Goal: Task Accomplishment & Management: Use online tool/utility

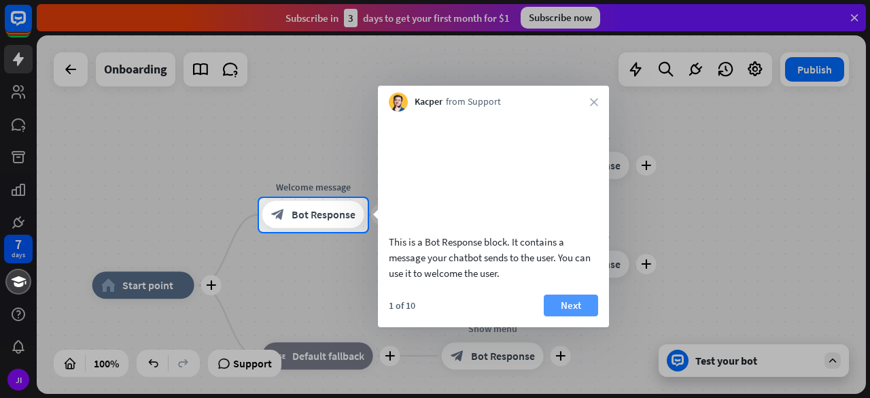
click at [573, 316] on button "Next" at bounding box center [571, 305] width 54 height 22
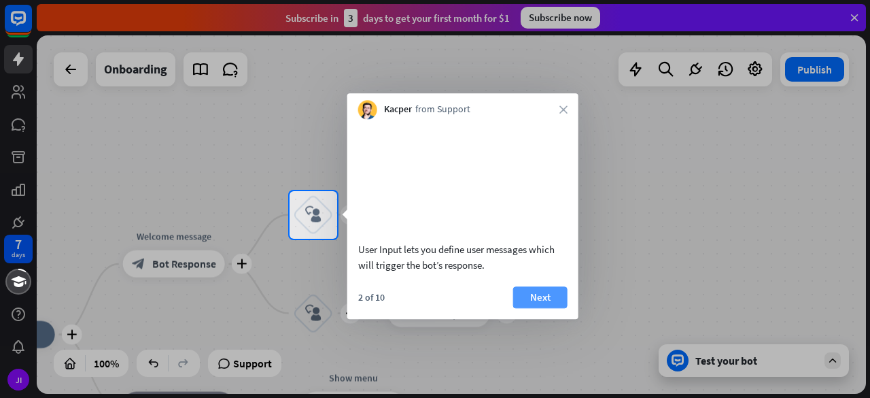
click at [555, 308] on button "Next" at bounding box center [540, 297] width 54 height 22
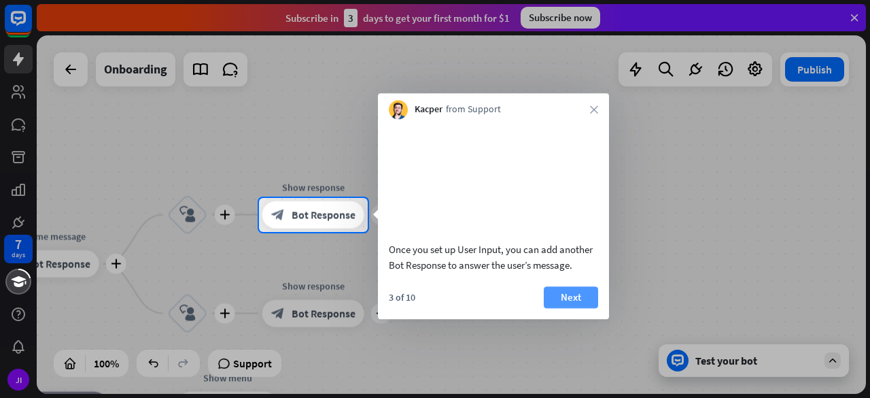
click at [573, 308] on button "Next" at bounding box center [571, 297] width 54 height 22
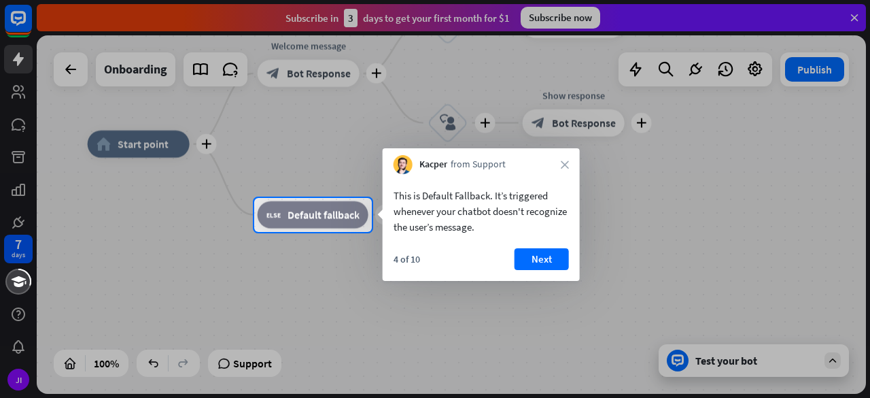
click at [562, 158] on div "Kacper from Support close" at bounding box center [481, 161] width 197 height 26
click at [566, 163] on icon "close" at bounding box center [565, 164] width 8 height 8
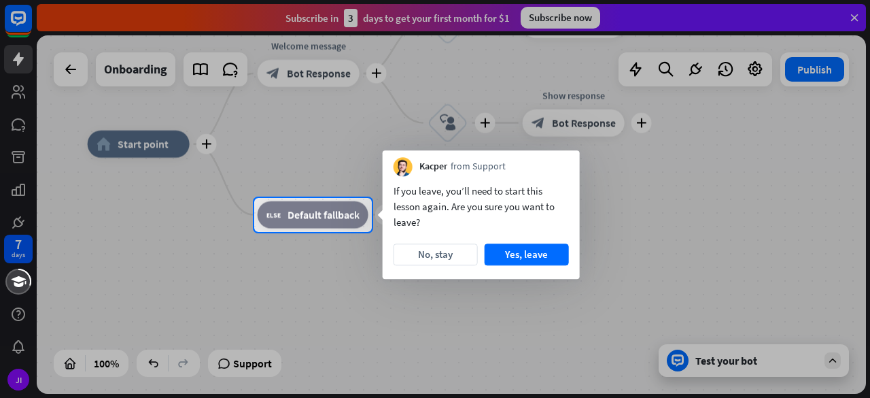
click at [566, 163] on div "Kacper from Support" at bounding box center [481, 163] width 197 height 26
click at [497, 258] on button "Yes, leave" at bounding box center [527, 254] width 84 height 22
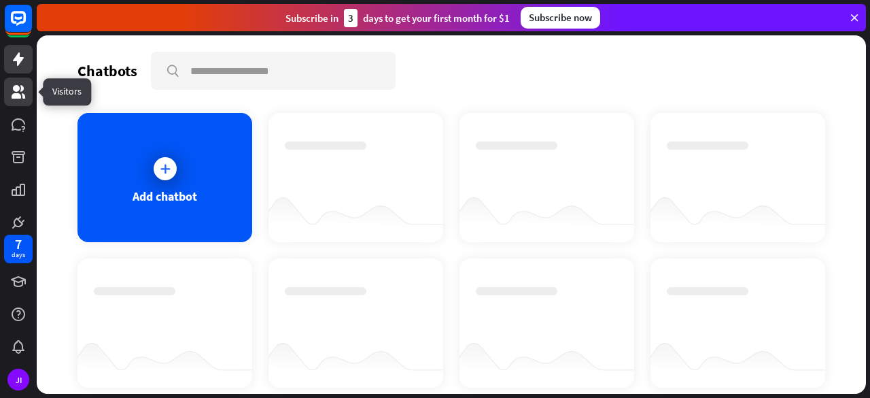
click at [16, 85] on icon at bounding box center [19, 92] width 14 height 14
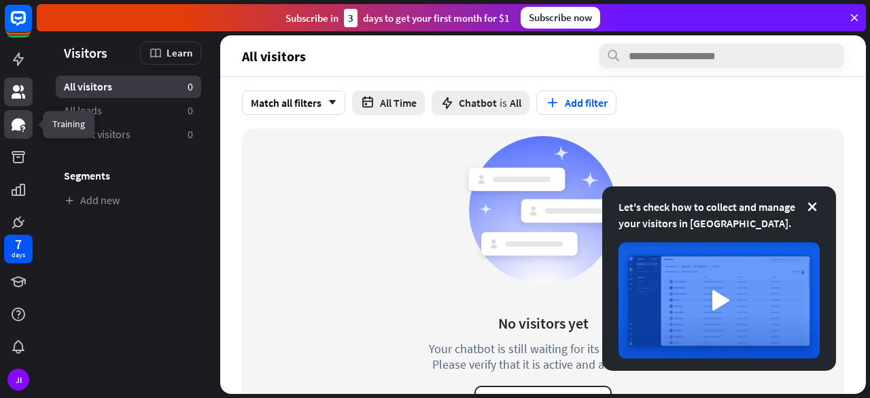
click at [19, 135] on link at bounding box center [18, 124] width 29 height 29
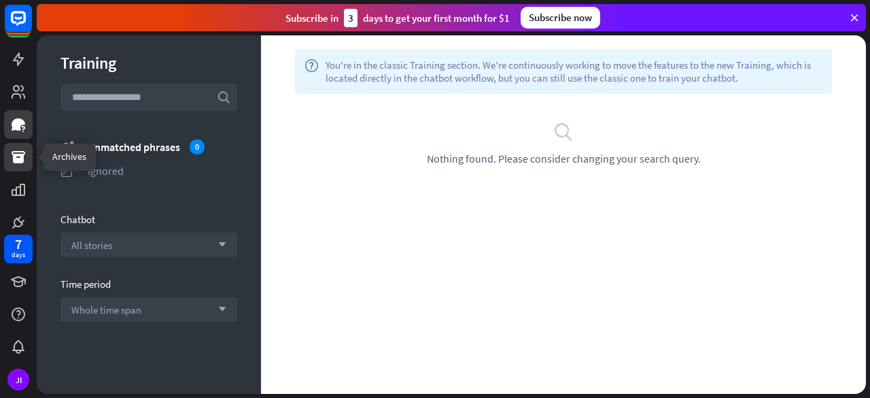
click at [16, 150] on icon at bounding box center [18, 157] width 16 height 16
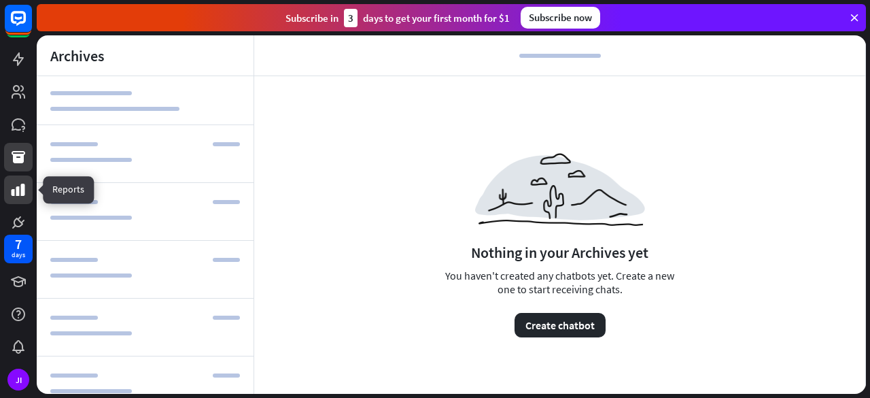
click at [16, 183] on icon at bounding box center [18, 190] width 16 height 16
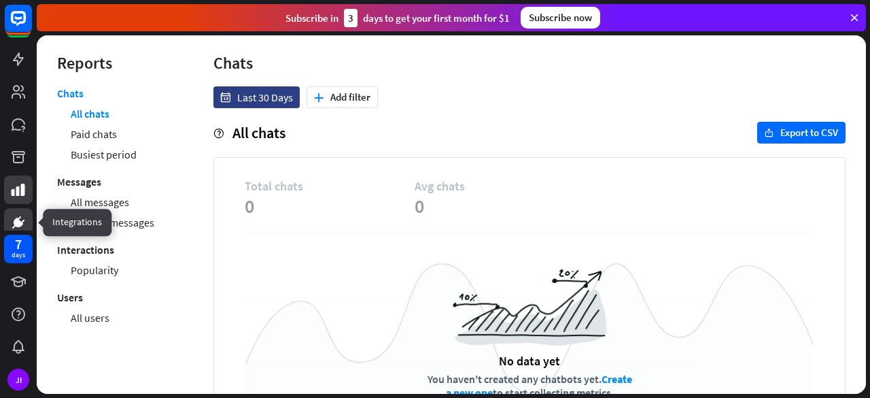
click at [16, 214] on icon at bounding box center [18, 222] width 16 height 16
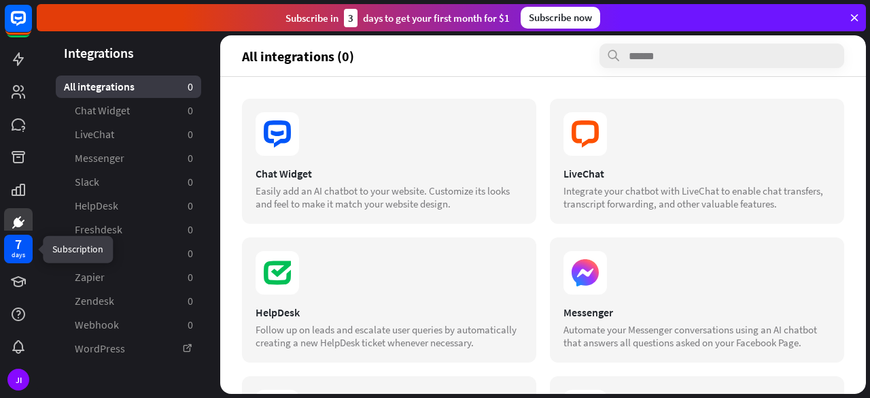
click at [15, 245] on div "7" at bounding box center [18, 244] width 7 height 12
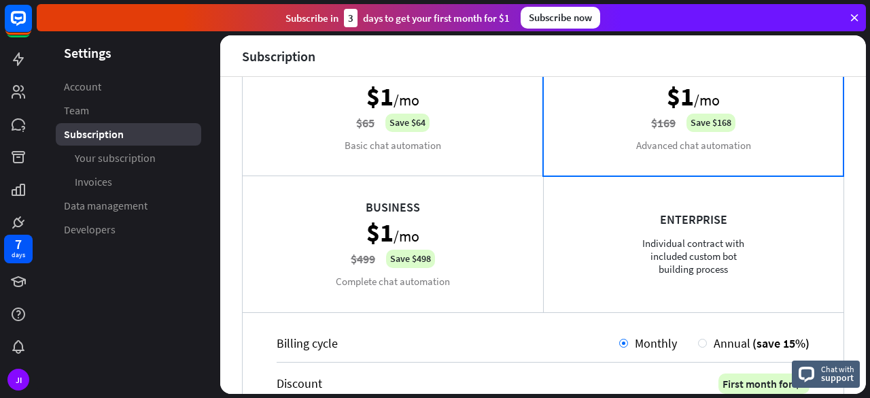
scroll to position [125, 0]
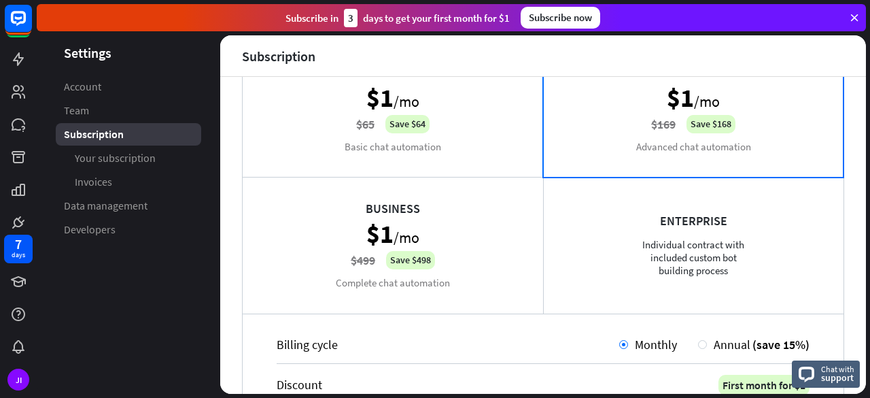
click at [384, 140] on div "Starter $1 /mo $65 Save $64 Basic chat automation" at bounding box center [393, 109] width 301 height 136
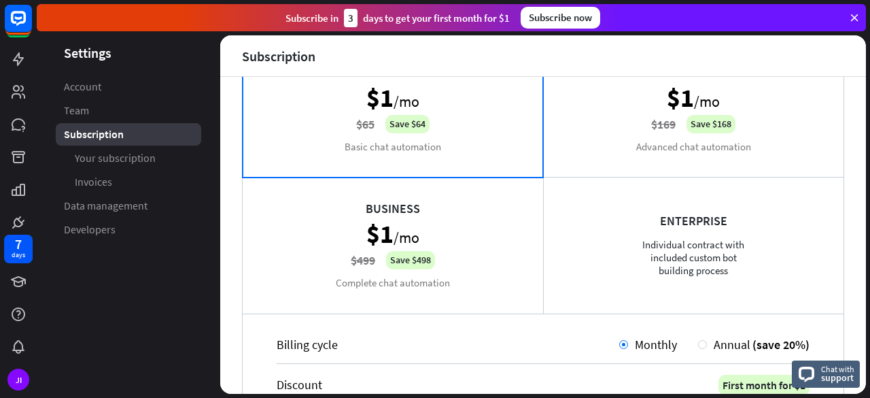
scroll to position [151, 0]
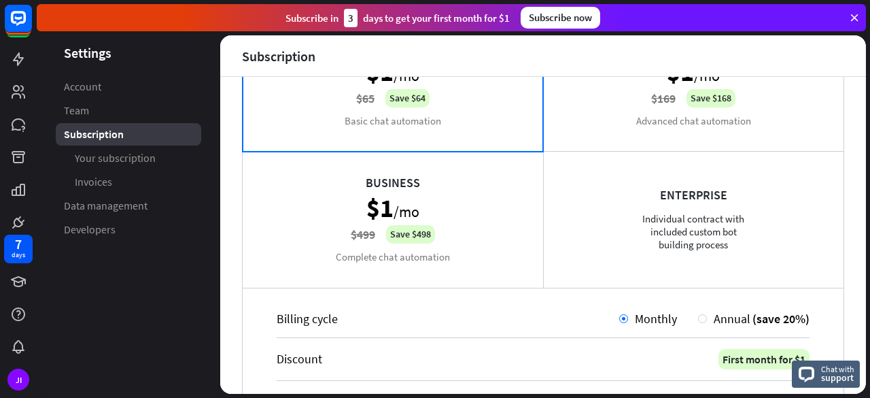
click at [377, 192] on div "Business $1 /mo $499 Save $498 Complete chat automation" at bounding box center [393, 219] width 301 height 136
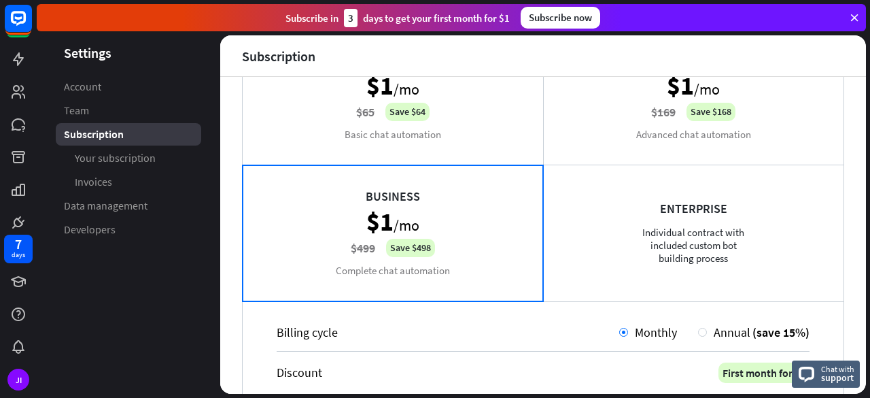
scroll to position [132, 0]
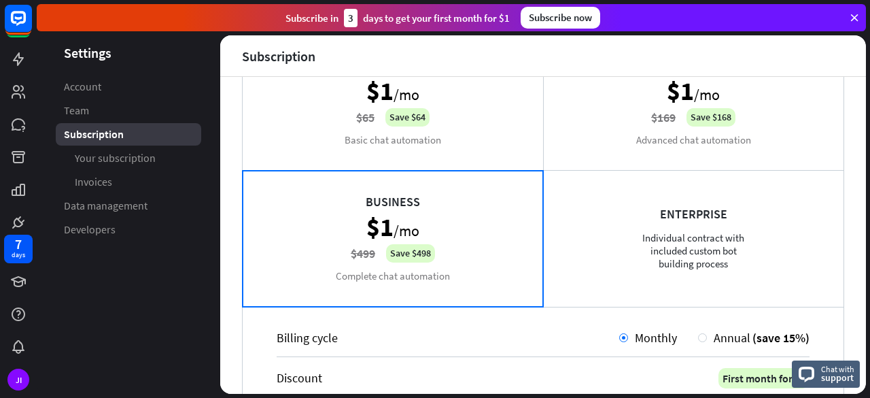
click at [403, 112] on div "Starter $1 /mo $65 Save $64 Basic chat automation" at bounding box center [393, 102] width 301 height 136
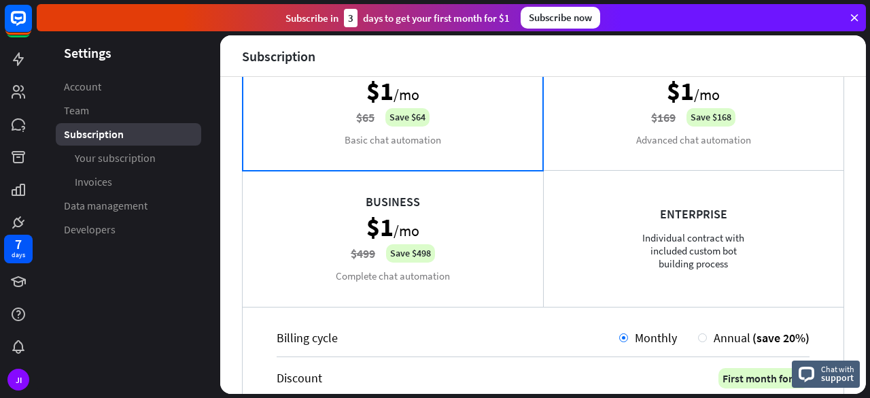
click at [403, 112] on div "Starter $1 /mo $65 Save $64 Basic chat automation" at bounding box center [393, 102] width 301 height 136
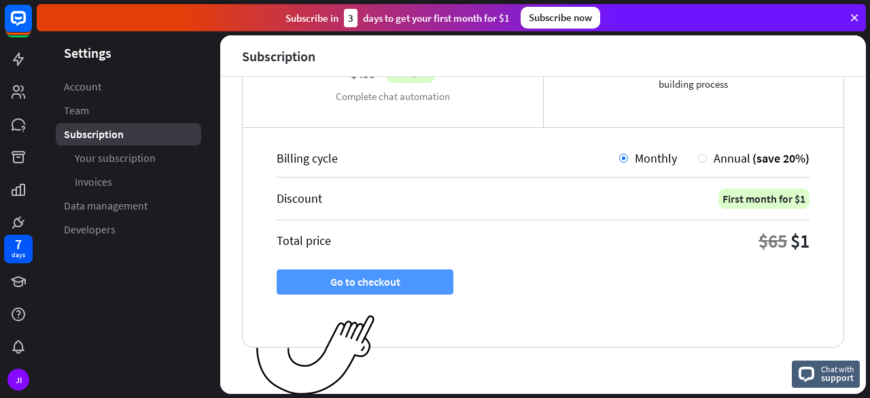
click at [341, 282] on button "Go to checkout" at bounding box center [365, 281] width 177 height 25
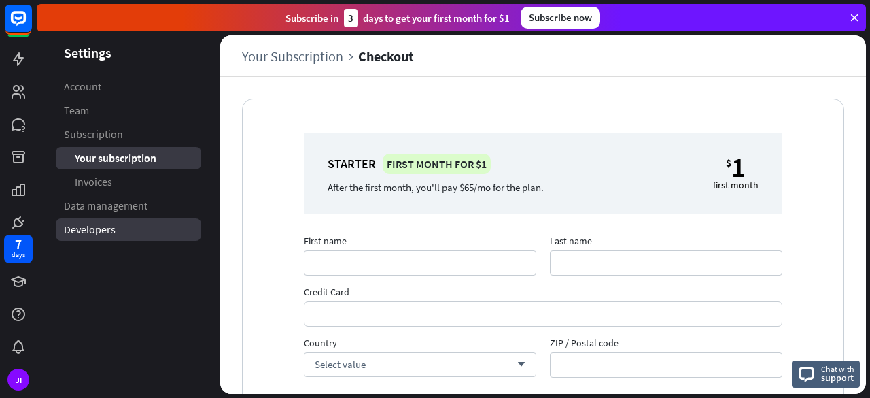
click at [112, 233] on span "Developers" at bounding box center [90, 229] width 52 height 14
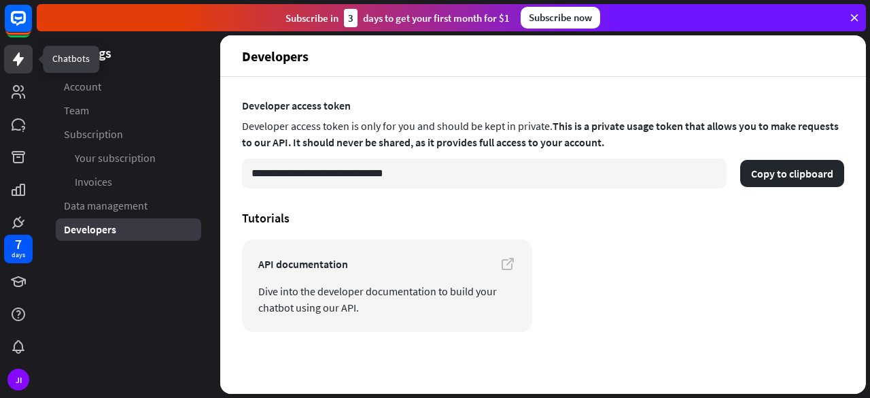
click at [10, 50] on link at bounding box center [18, 59] width 29 height 29
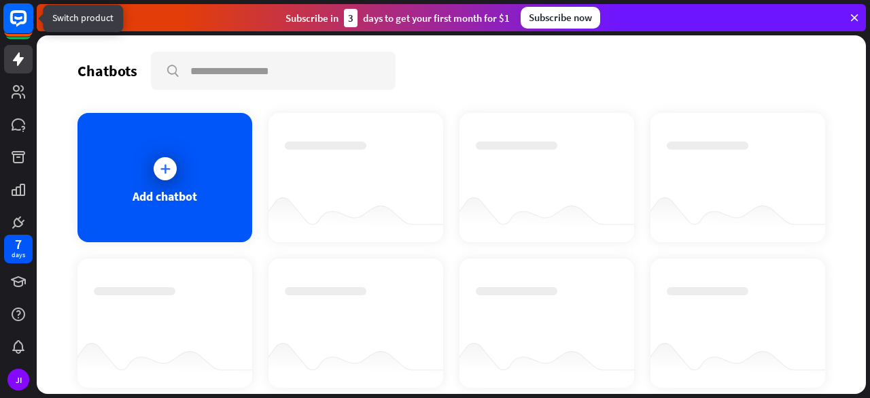
click at [12, 22] on icon at bounding box center [18, 18] width 16 height 16
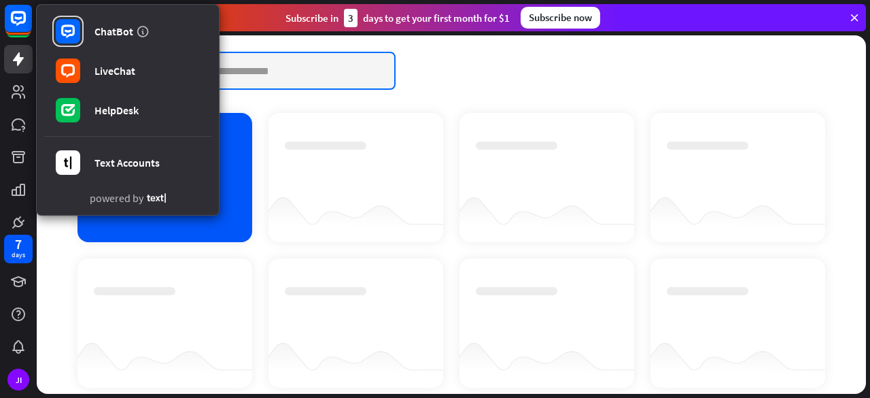
click at [241, 80] on input "text" at bounding box center [273, 70] width 242 height 35
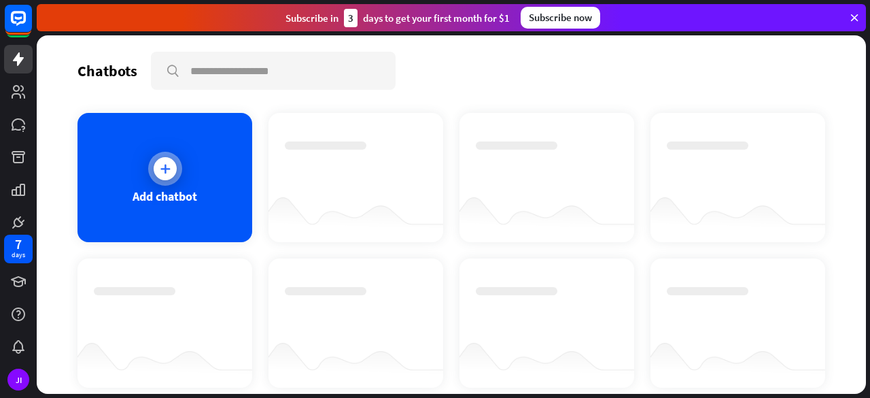
click at [148, 166] on div at bounding box center [165, 169] width 34 height 34
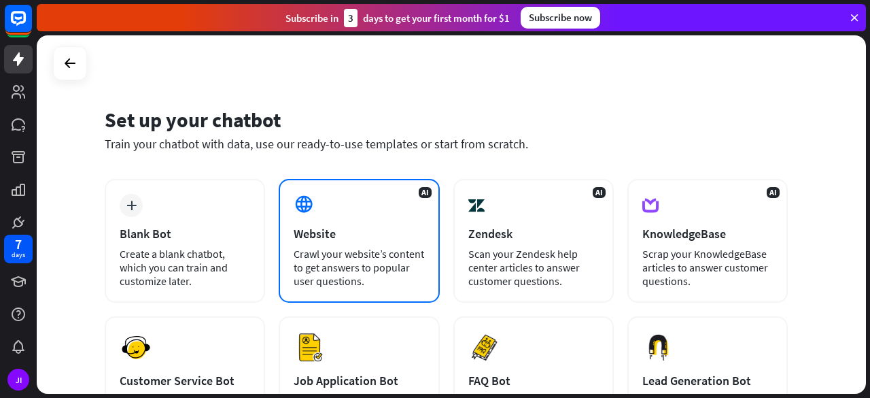
click at [306, 251] on div "Crawl your website’s content to get answers to popular user questions." at bounding box center [359, 267] width 131 height 41
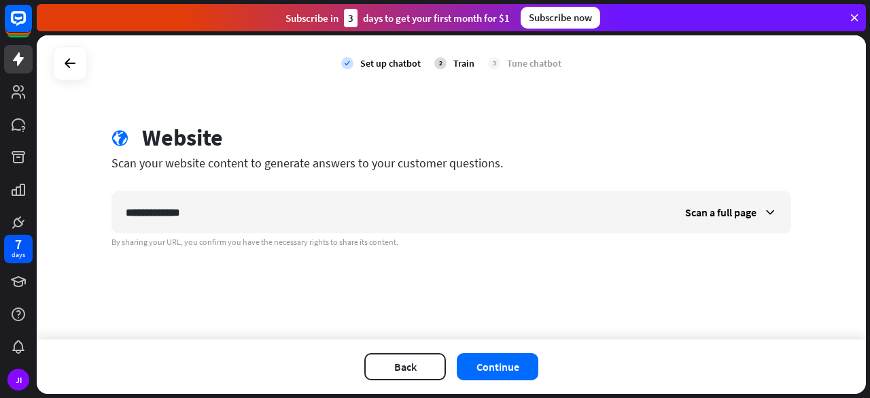
type input "**********"
click at [520, 382] on div "Back Continue" at bounding box center [452, 366] width 830 height 54
click at [515, 371] on button "Continue" at bounding box center [498, 366] width 82 height 27
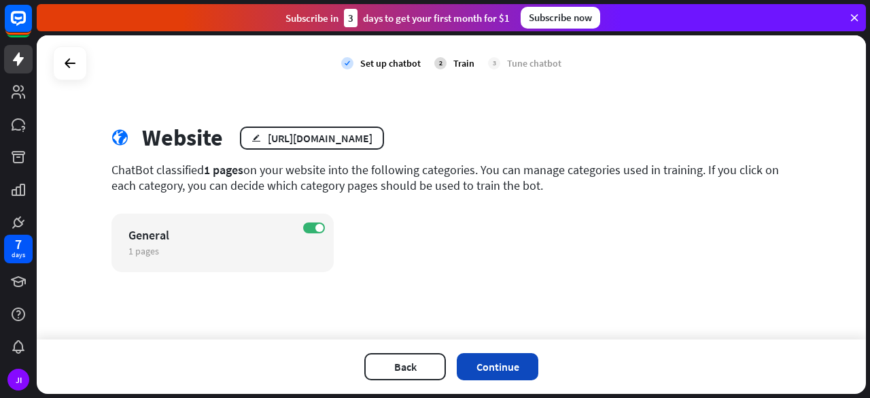
click at [490, 360] on button "Continue" at bounding box center [498, 366] width 82 height 27
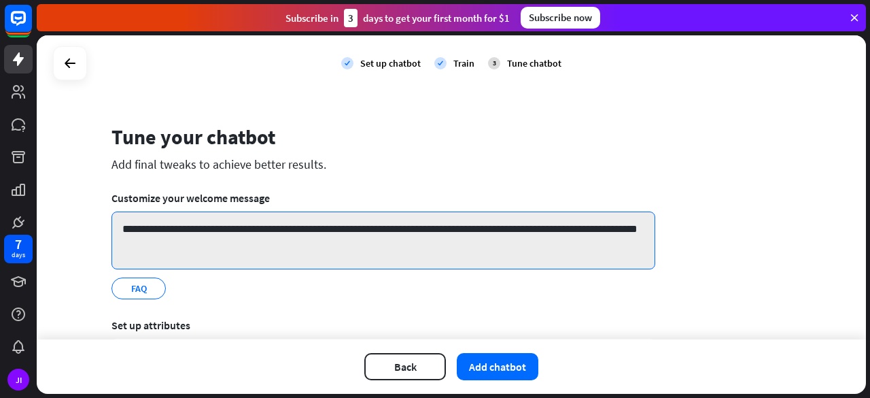
click at [480, 226] on textarea "**********" at bounding box center [384, 240] width 544 height 58
type textarea "**********"
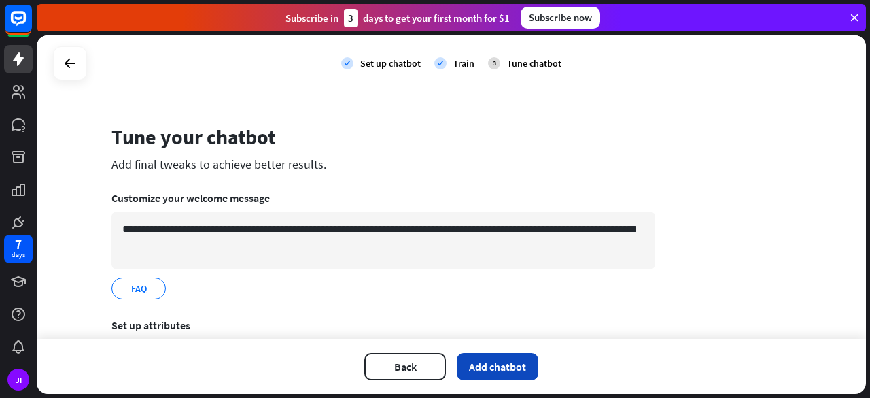
click at [492, 361] on button "Add chatbot" at bounding box center [498, 366] width 82 height 27
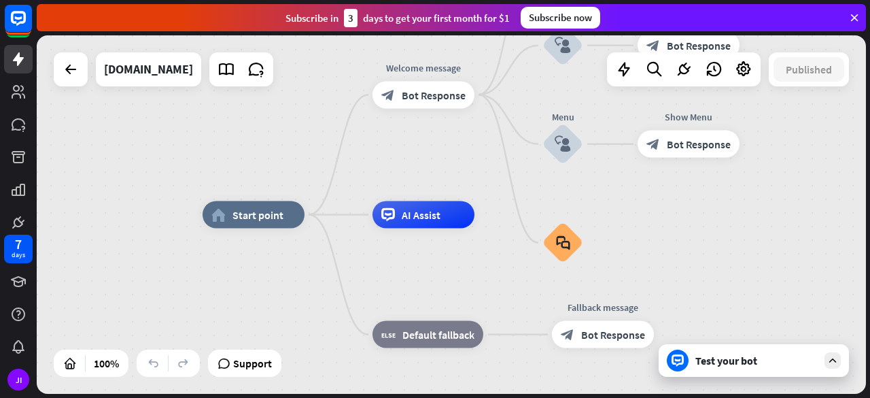
click at [684, 373] on div "Test your bot" at bounding box center [754, 360] width 190 height 33
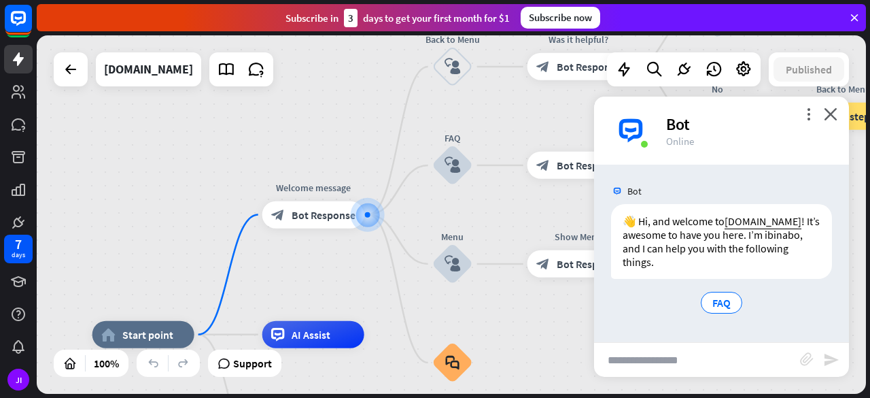
click at [679, 364] on input "text" at bounding box center [697, 360] width 206 height 34
type input "**********"
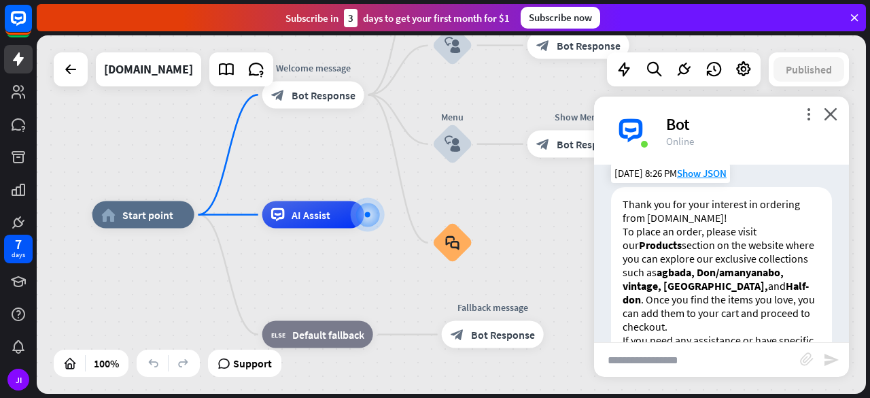
scroll to position [321, 0]
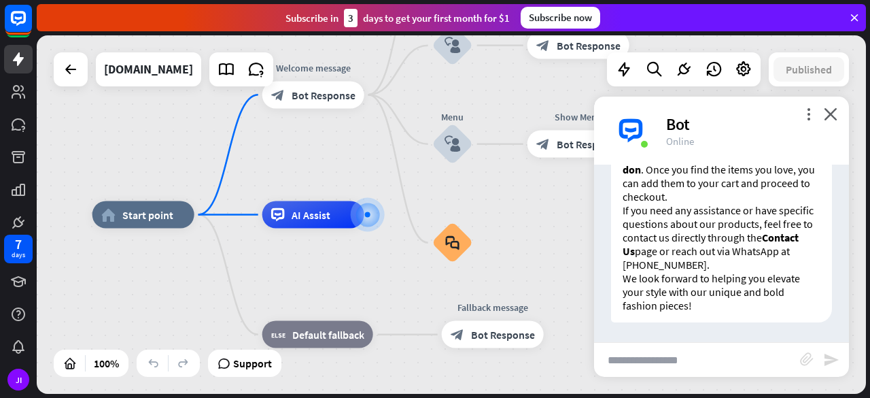
click at [646, 363] on input "text" at bounding box center [697, 360] width 206 height 34
type input "**********"
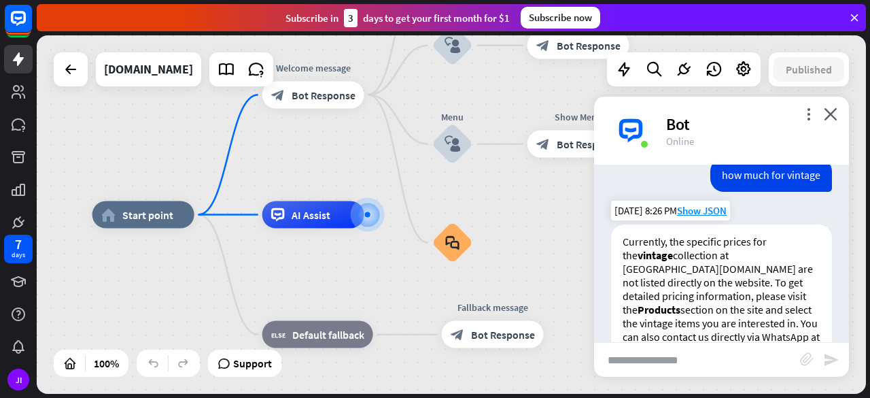
scroll to position [617, 0]
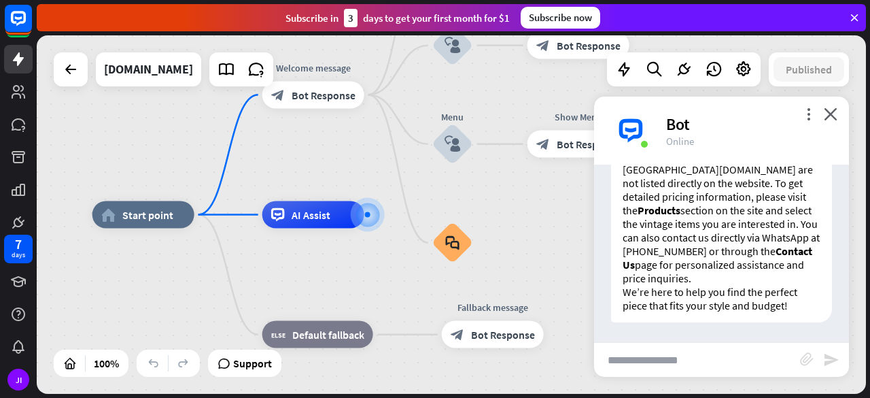
click at [650, 367] on input "text" at bounding box center [697, 360] width 206 height 34
type input "**********"
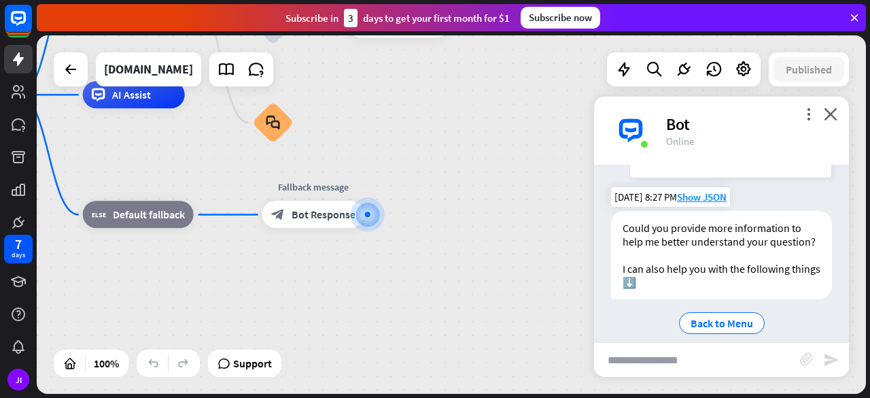
scroll to position [926, 0]
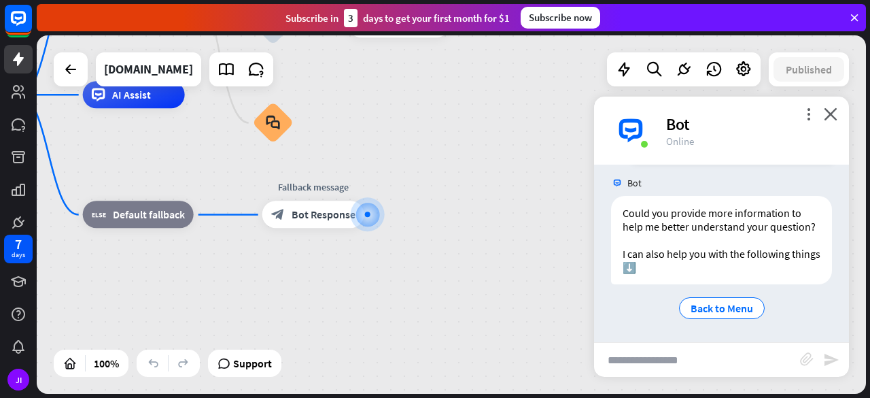
click at [647, 365] on input "text" at bounding box center [697, 360] width 206 height 34
click at [747, 78] on div at bounding box center [743, 69] width 27 height 27
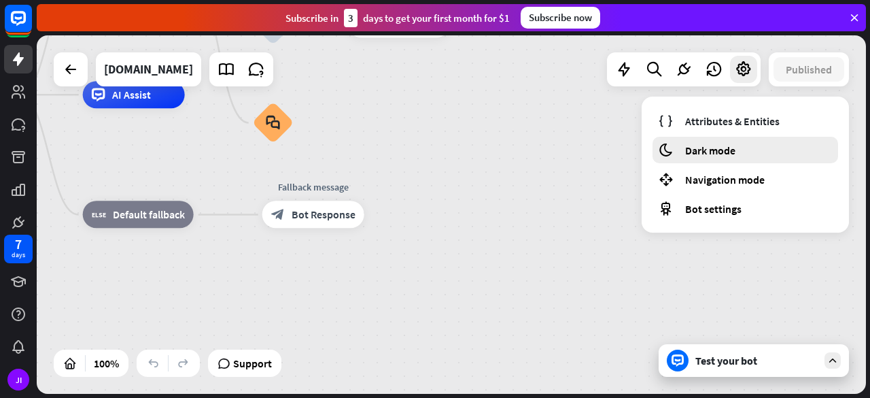
click at [700, 141] on div "moon Dark mode" at bounding box center [746, 150] width 186 height 27
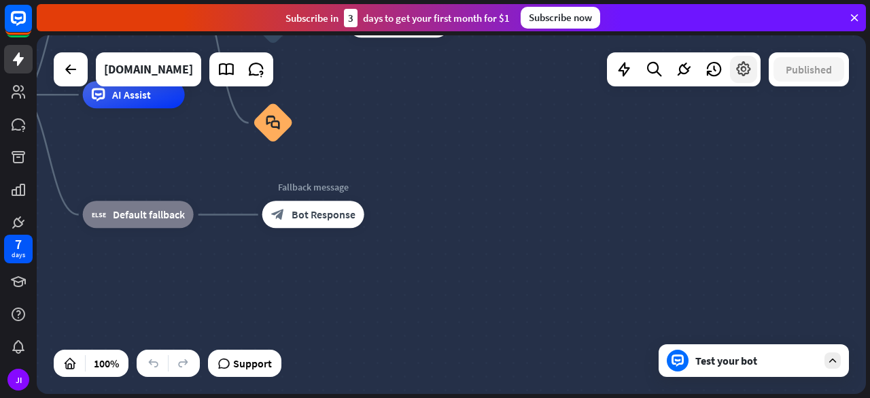
click at [749, 74] on icon at bounding box center [744, 70] width 18 height 18
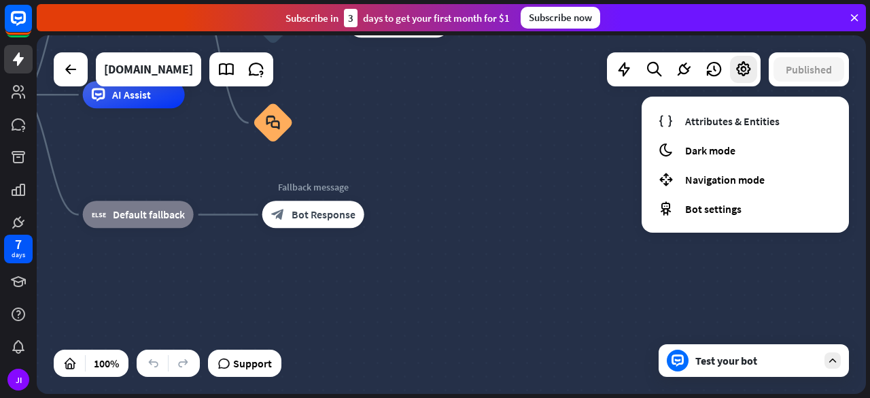
click at [590, 234] on div "home_2 Start point Welcome message block_bot_response Bot Response Back to Menu…" at bounding box center [328, 274] width 830 height 358
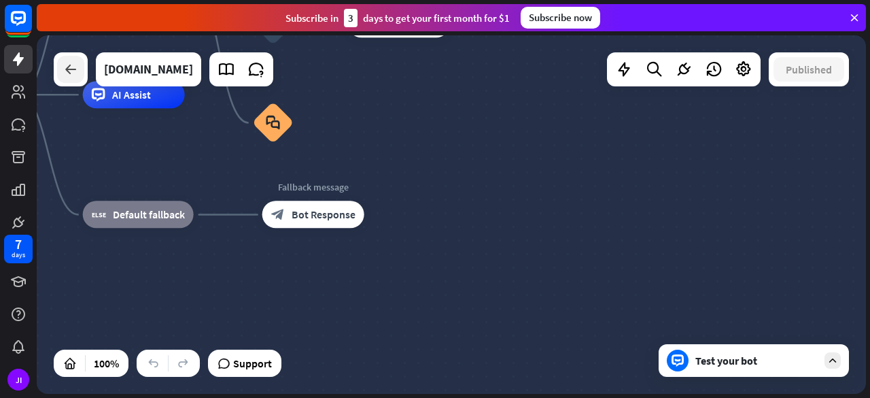
click at [77, 61] on div at bounding box center [70, 69] width 27 height 27
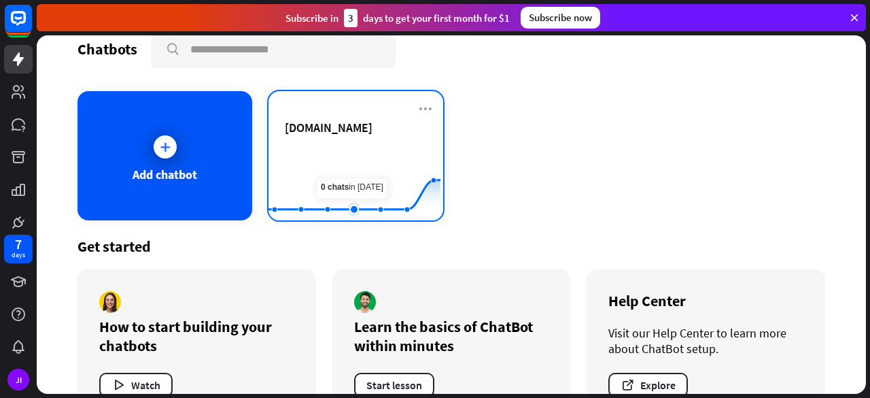
scroll to position [63, 0]
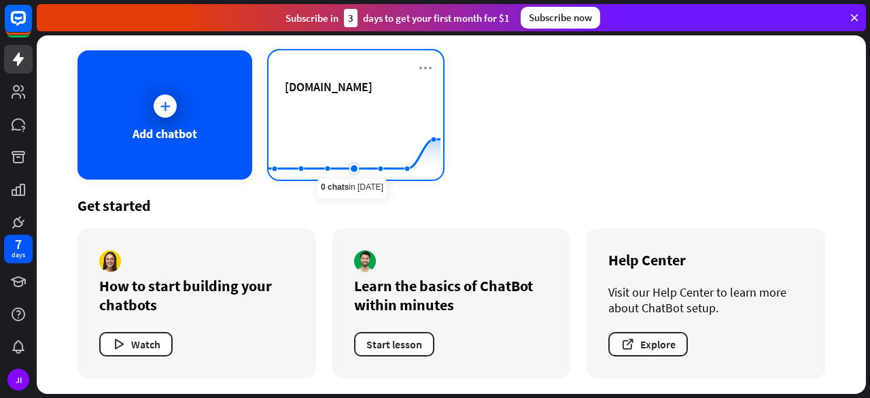
click at [354, 158] on rect at bounding box center [355, 145] width 172 height 85
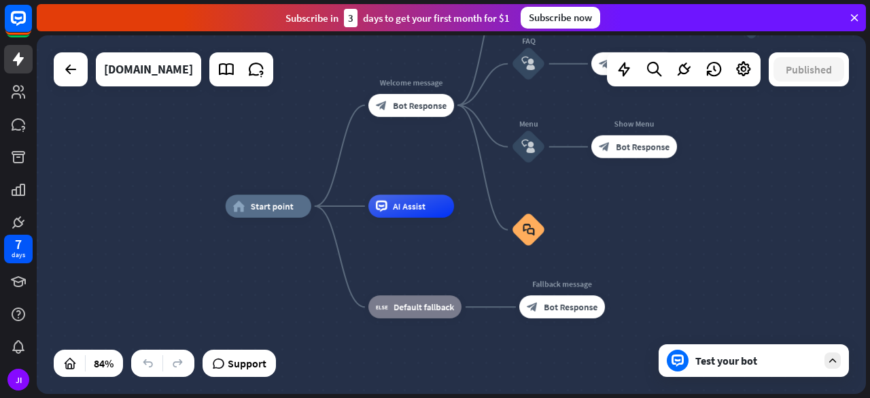
click at [722, 358] on div "Test your bot" at bounding box center [757, 361] width 122 height 14
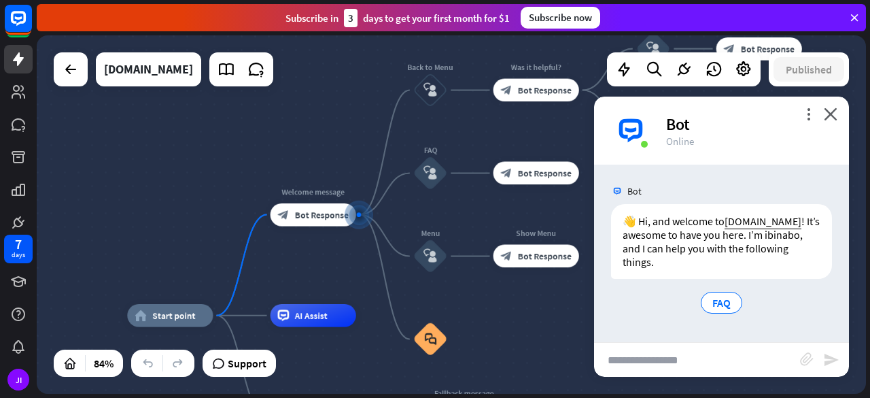
click at [683, 361] on input "text" at bounding box center [697, 360] width 206 height 34
type input "**********"
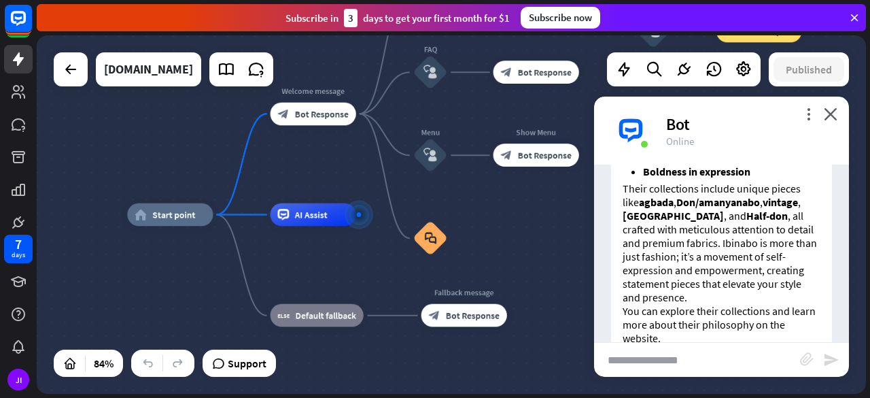
scroll to position [348, 0]
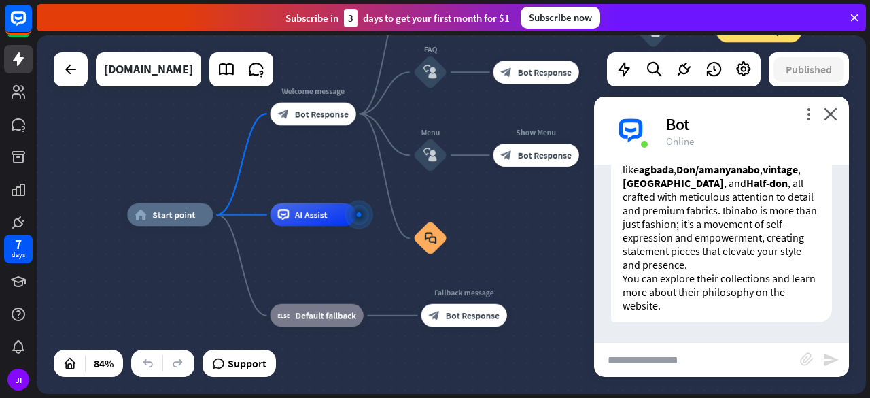
click at [627, 359] on input "text" at bounding box center [697, 360] width 206 height 34
type input "**********"
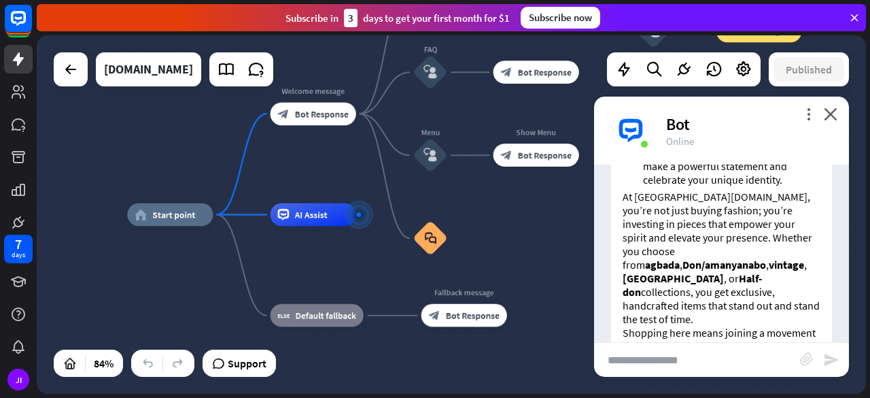
scroll to position [821, 0]
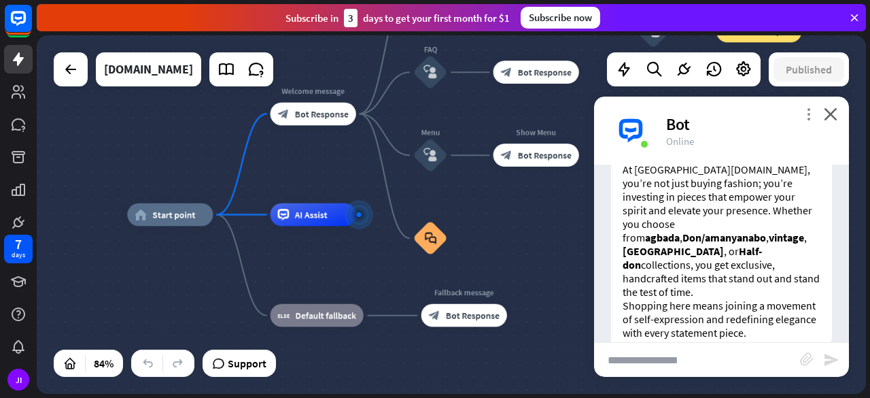
click at [806, 114] on icon "more_vert" at bounding box center [808, 113] width 13 height 13
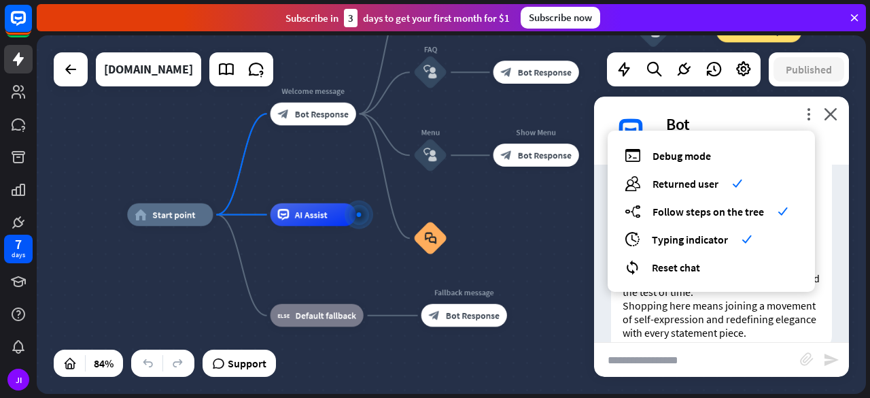
click at [594, 195] on div "home_2 Start point Welcome message block_bot_response Bot Response Back to Menu…" at bounding box center [452, 214] width 830 height 358
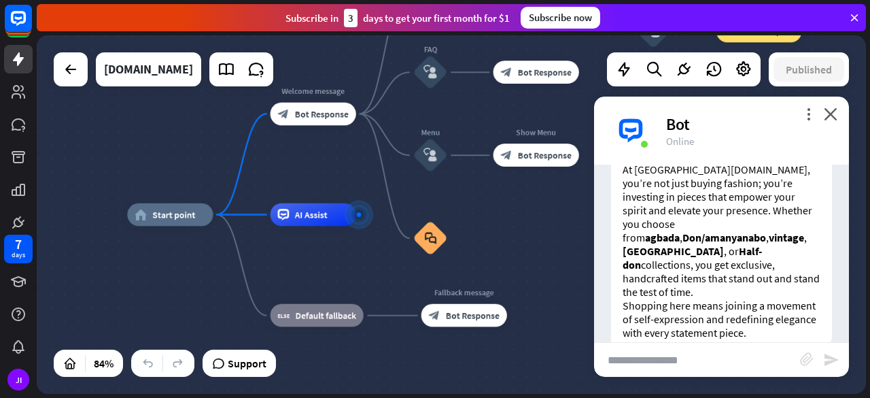
click at [828, 105] on div "more_vert close Bot Online" at bounding box center [721, 131] width 255 height 68
click at [829, 112] on icon "close" at bounding box center [831, 113] width 14 height 13
